Goal: Task Accomplishment & Management: Use online tool/utility

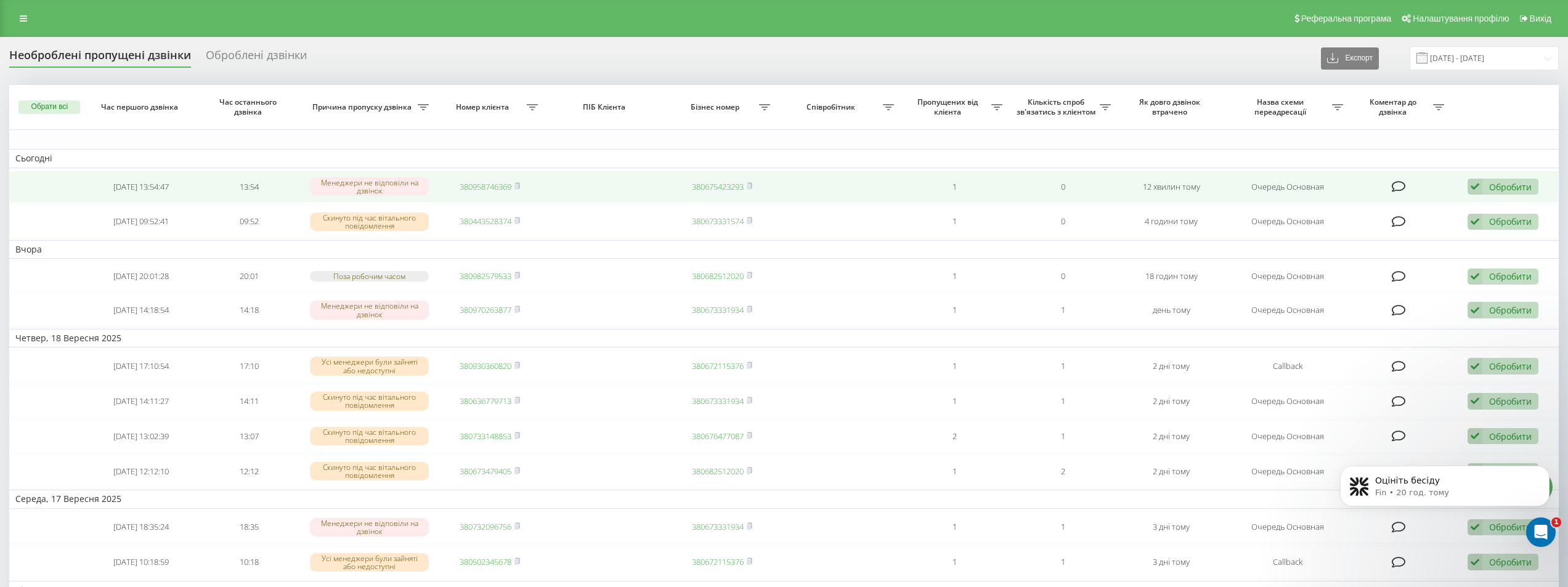
click at [501, 184] on link "380958746369" at bounding box center [485, 186] width 52 height 11
click at [459, 187] on link "380673396746" at bounding box center [485, 186] width 52 height 11
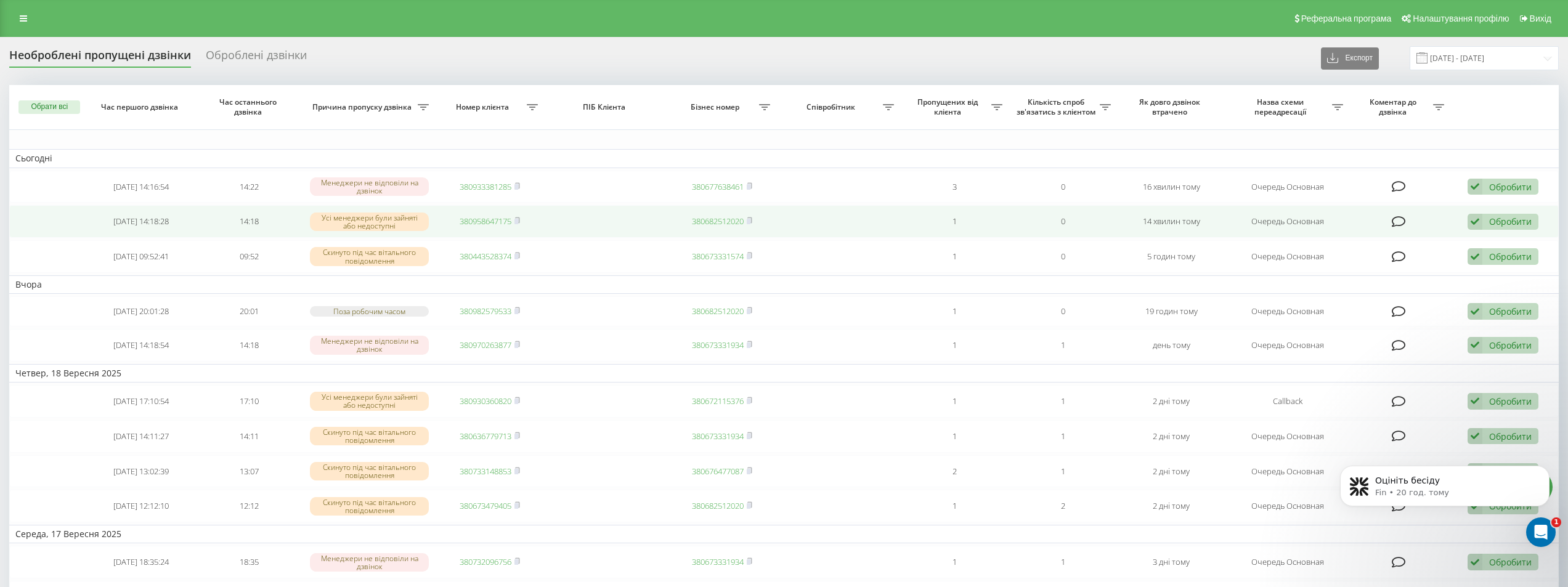
click at [497, 219] on link "380958647175" at bounding box center [485, 221] width 52 height 11
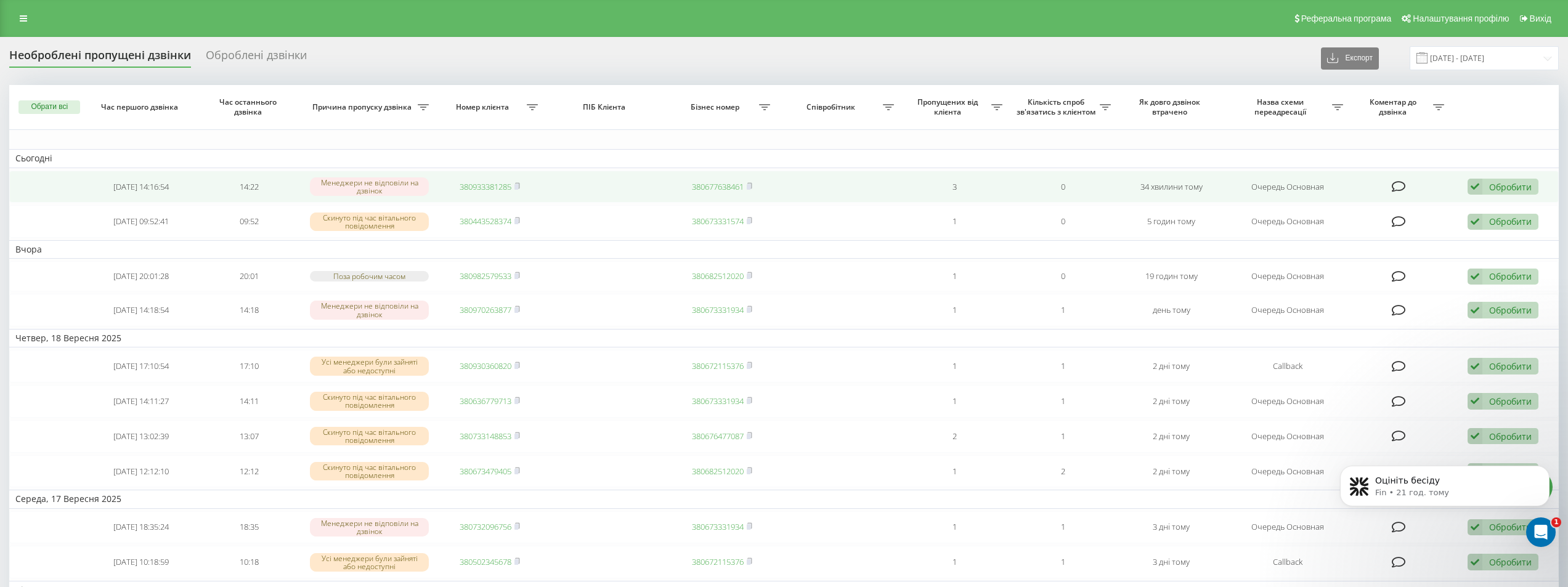
click at [497, 186] on link "380933381285" at bounding box center [485, 186] width 52 height 11
click at [474, 186] on link "380935095697" at bounding box center [485, 186] width 52 height 11
